Goal: Task Accomplishment & Management: Complete application form

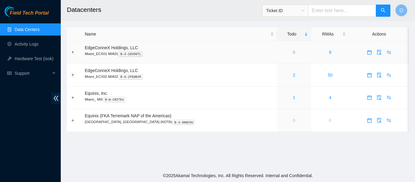
click at [293, 53] on link "5" at bounding box center [294, 52] width 2 height 5
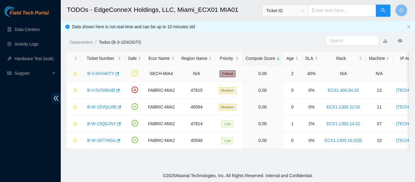
click at [105, 75] on link "B-V-5VH4KTY" at bounding box center [100, 73] width 27 height 5
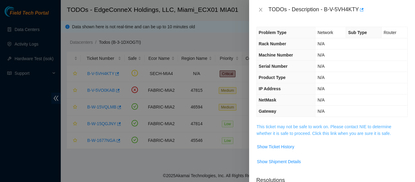
click at [299, 133] on link "This ticket may not be safe to work on. Please contact NIE to determine whether…" at bounding box center [324, 130] width 135 height 12
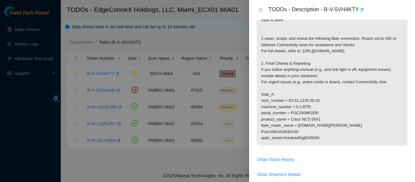
scroll to position [122, 0]
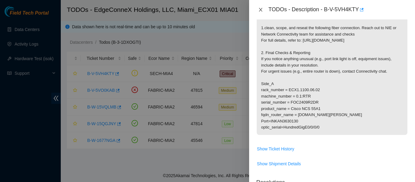
click at [260, 8] on icon "close" at bounding box center [260, 9] width 5 height 5
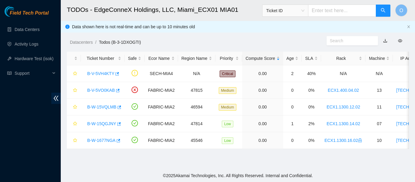
scroll to position [142, 0]
click at [32, 29] on link "Data Centers" at bounding box center [27, 29] width 25 height 5
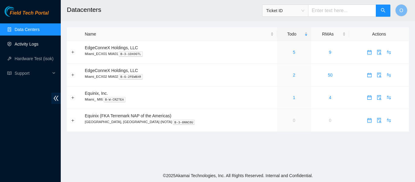
click at [29, 42] on link "Activity Logs" at bounding box center [27, 44] width 24 height 5
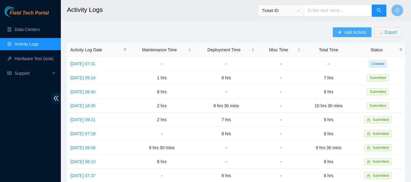
click at [354, 33] on span "Add Activity" at bounding box center [355, 32] width 22 height 7
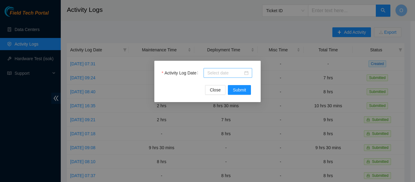
click at [230, 72] on input "Activity Log Date" at bounding box center [225, 73] width 36 height 7
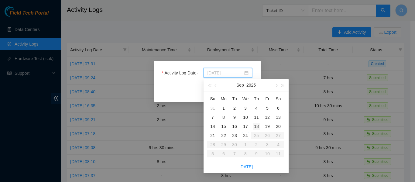
type input "2025-09-18"
type input "2025-09-23"
click at [235, 137] on div "23" at bounding box center [234, 135] width 7 height 7
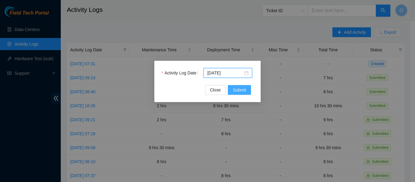
click at [239, 88] on span "Submit" at bounding box center [239, 90] width 13 height 7
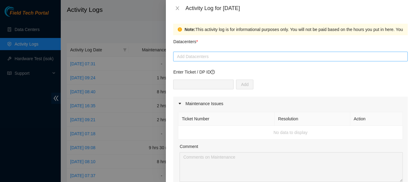
click at [212, 56] on div at bounding box center [291, 56] width 232 height 7
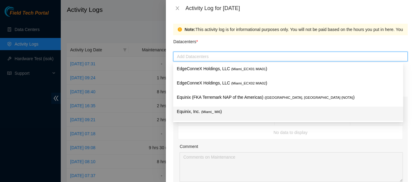
click at [217, 112] on span "( Miami_ MI6" at bounding box center [210, 112] width 19 height 4
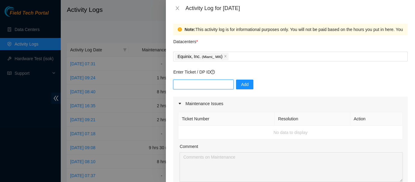
click at [193, 85] on input "text" at bounding box center [203, 85] width 60 height 10
type input "S"
type input "DP77887"
click at [248, 86] on button "Add" at bounding box center [244, 85] width 17 height 10
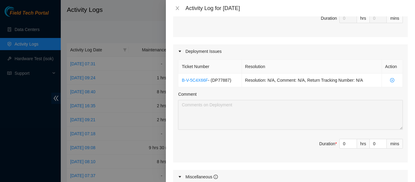
scroll to position [213, 0]
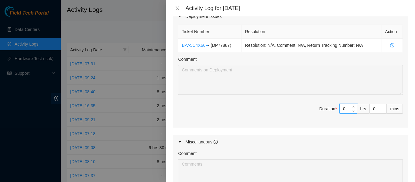
drag, startPoint x: 342, startPoint y: 107, endPoint x: 328, endPoint y: 106, distance: 14.3
click at [328, 106] on span "Duration * 0 hrs 0 mins" at bounding box center [290, 112] width 225 height 17
type input "9"
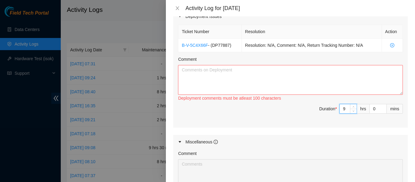
type input "9"
click at [190, 78] on textarea "Comment" at bounding box center [290, 80] width 225 height 30
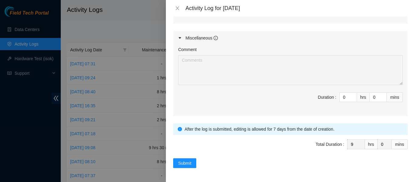
scroll to position [317, 0]
type textarea "Started the day at MI6 worked with DP77887 installing all fiber connection out …"
click at [186, 160] on span "Submit" at bounding box center [184, 163] width 13 height 7
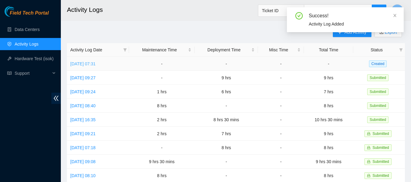
click at [84, 64] on link "Wed, 24 Sep 2025 07:31" at bounding box center [82, 63] width 25 height 5
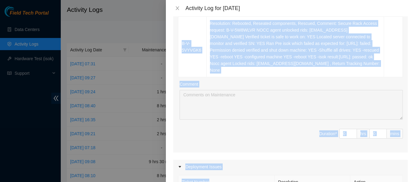
scroll to position [214, 0]
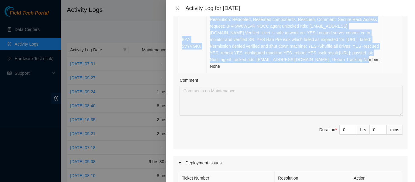
drag, startPoint x: 180, startPoint y: 56, endPoint x: 307, endPoint y: 57, distance: 127.6
copy tbody "B-W-16OJN50 Resolution: Rescued, Rebooted, Reseated components, Comment: -Verif…"
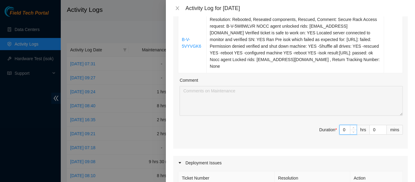
drag, startPoint x: 344, startPoint y: 124, endPoint x: 322, endPoint y: 125, distance: 21.6
click at [322, 125] on span "Duration * 0 hrs 0 mins" at bounding box center [290, 133] width 225 height 17
type input "*"
type input "9"
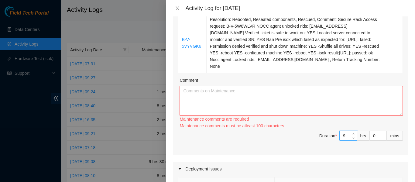
type input "9"
click at [291, 96] on textarea "Comment" at bounding box center [291, 101] width 223 height 30
paste textarea "B-W-16OJN50 Resolution: Rescued, Rebooted, Reseated components, Comment: -Verif…"
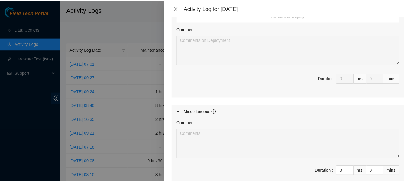
scroll to position [458, 0]
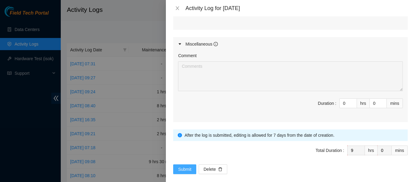
type textarea "B-W-16OJN50 Resolution: Rescued, Rebooted, Reseated components, Comment: -Verif…"
click at [187, 166] on span "Submit" at bounding box center [184, 169] width 13 height 7
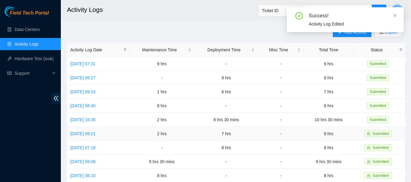
click at [398, 139] on td "Submitted" at bounding box center [379, 134] width 52 height 14
click at [394, 15] on icon "close" at bounding box center [394, 15] width 3 height 3
